Goal: Information Seeking & Learning: Check status

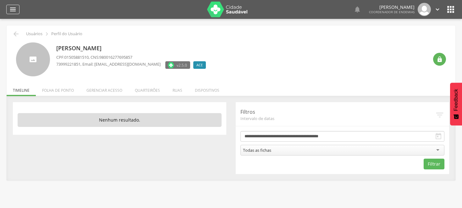
click at [15, 10] on icon "" at bounding box center [13, 10] width 8 height 8
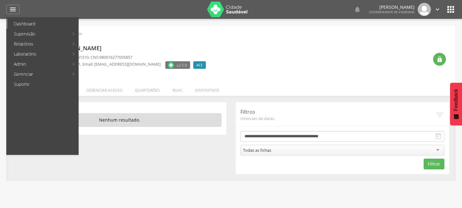
click at [37, 21] on link "Dashboard" at bounding box center [43, 24] width 71 height 10
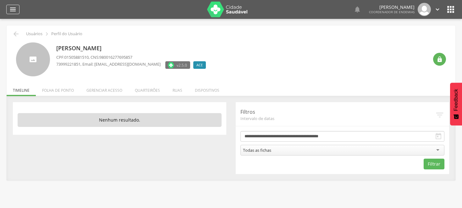
click at [12, 10] on icon "" at bounding box center [13, 10] width 8 height 8
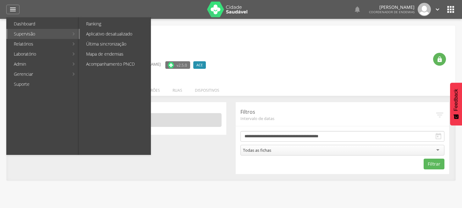
click at [92, 33] on link "Aplicativo desatualizado" at bounding box center [115, 34] width 71 height 10
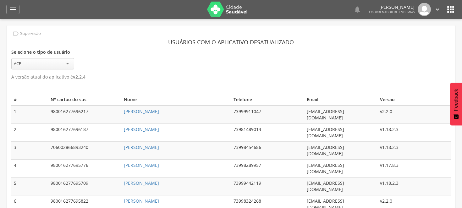
scroll to position [19, 0]
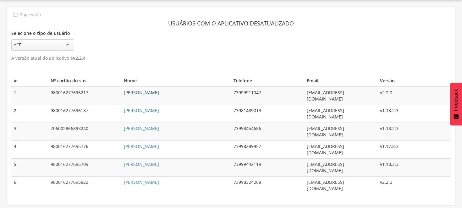
click at [145, 91] on link "[PERSON_NAME]" at bounding box center [141, 93] width 35 height 6
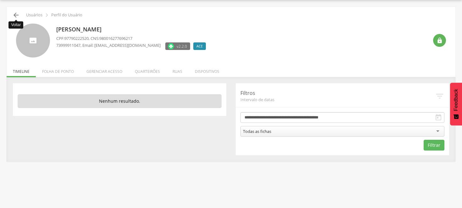
click at [17, 14] on icon "" at bounding box center [16, 15] width 8 height 8
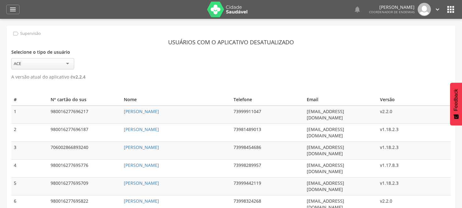
click at [67, 62] on div "ACE" at bounding box center [42, 63] width 63 height 11
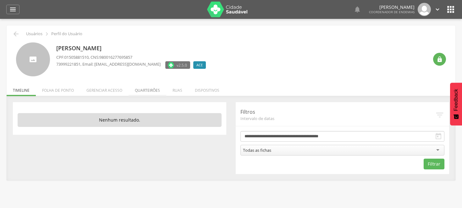
click at [154, 88] on li "Quarteirões" at bounding box center [148, 88] width 38 height 15
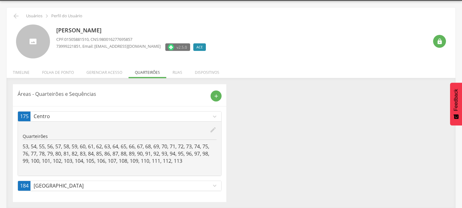
scroll to position [19, 0]
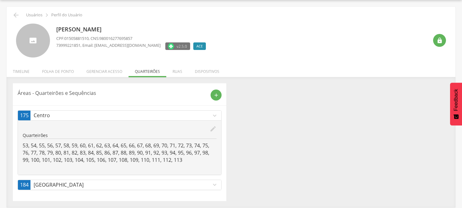
click at [215, 185] on icon "expand_more" at bounding box center [214, 184] width 7 height 7
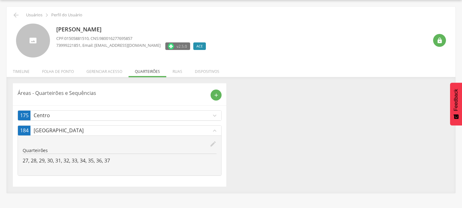
click at [263, 146] on div "Áreas - Quarteirões e Sequências add 175 Centro expand_more edit Quarteirões 53…" at bounding box center [231, 134] width 446 height 103
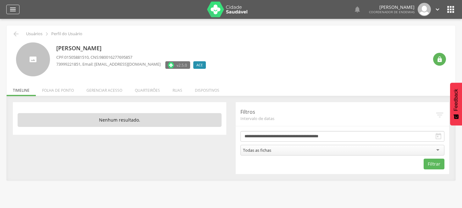
click at [14, 8] on icon "" at bounding box center [13, 10] width 8 height 8
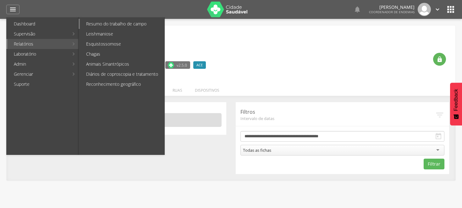
click at [99, 25] on link "Resumo do trabalho de campo" at bounding box center [122, 24] width 85 height 10
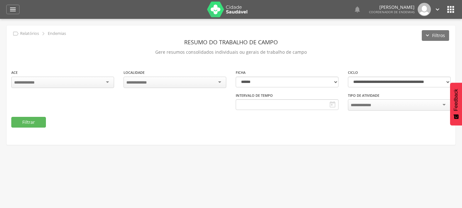
type input "**********"
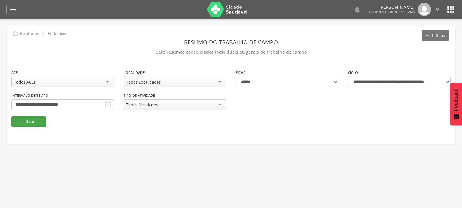
click at [37, 120] on button "Filtrar" at bounding box center [28, 121] width 35 height 11
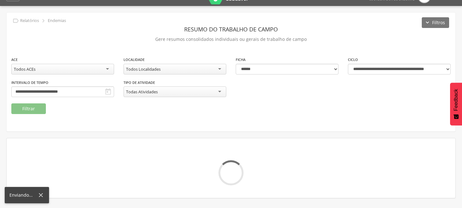
scroll to position [19, 0]
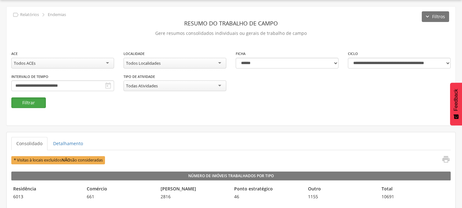
click at [35, 102] on button "Filtrar" at bounding box center [28, 102] width 35 height 11
click at [37, 103] on button "Filtrar" at bounding box center [28, 102] width 35 height 11
click at [25, 85] on div "**********" at bounding box center [231, 73] width 449 height 47
click at [24, 53] on div "**********" at bounding box center [62, 59] width 103 height 18
click at [43, 103] on button "Filtrar" at bounding box center [28, 102] width 35 height 11
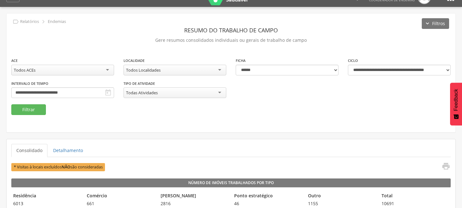
scroll to position [0, 0]
